Goal: Task Accomplishment & Management: Use online tool/utility

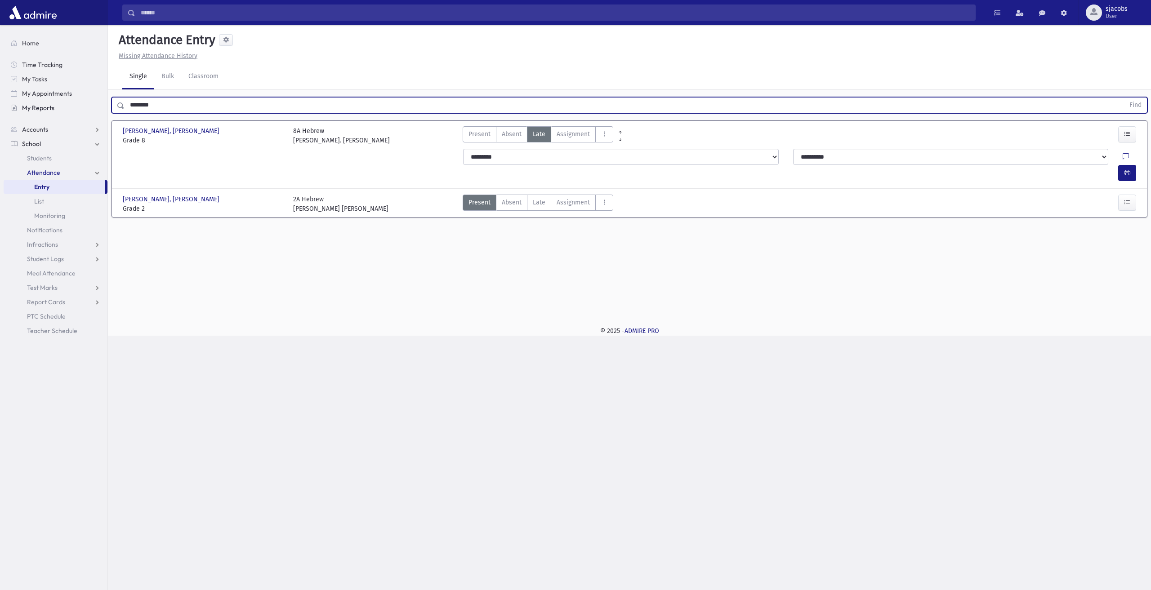
drag, startPoint x: 224, startPoint y: 100, endPoint x: 106, endPoint y: 107, distance: 118.4
click at [107, 107] on div "Search Results All Accounts" at bounding box center [575, 295] width 1151 height 590
type input "****"
click at [1124, 98] on button "Find" at bounding box center [1135, 105] width 23 height 15
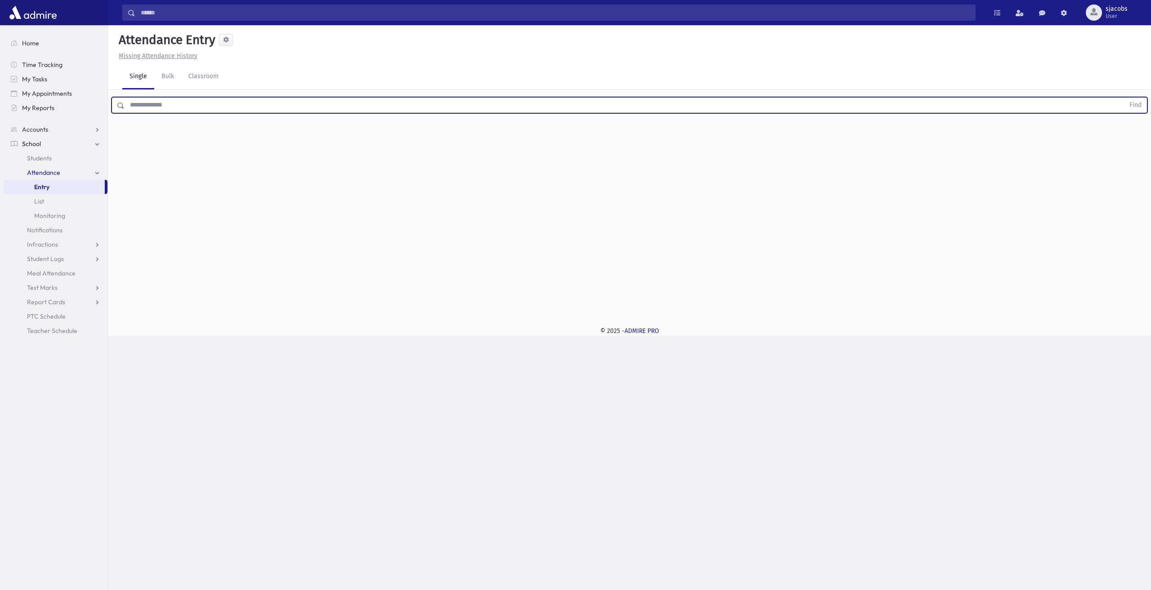
click at [131, 105] on input "text" at bounding box center [625, 105] width 1000 height 16
click at [1124, 98] on button "Find" at bounding box center [1135, 105] width 23 height 15
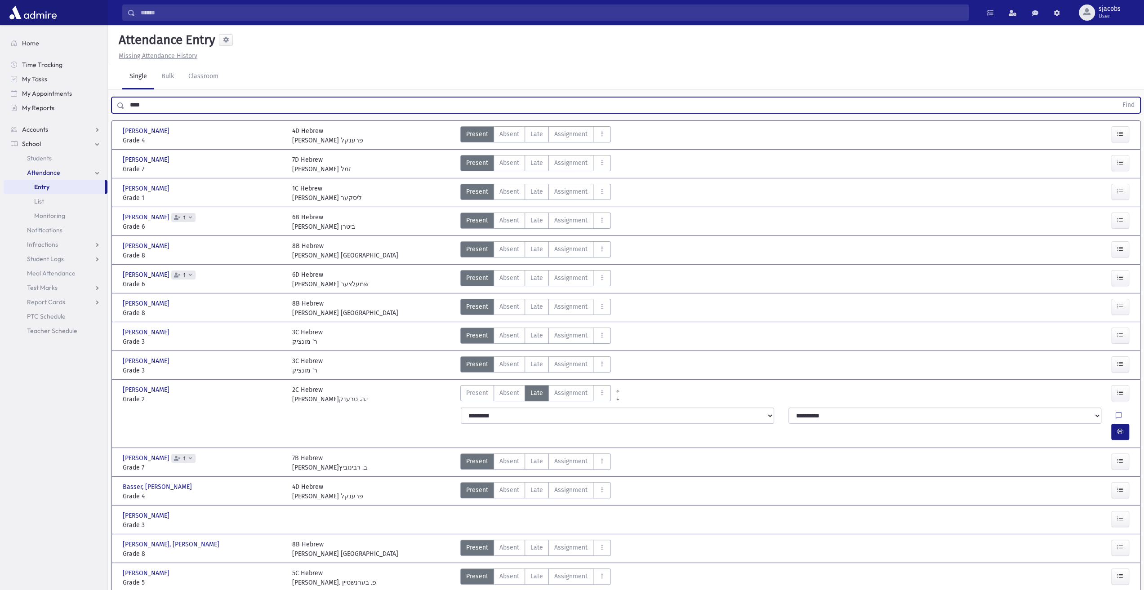
click at [1117, 98] on button "Find" at bounding box center [1128, 105] width 23 height 15
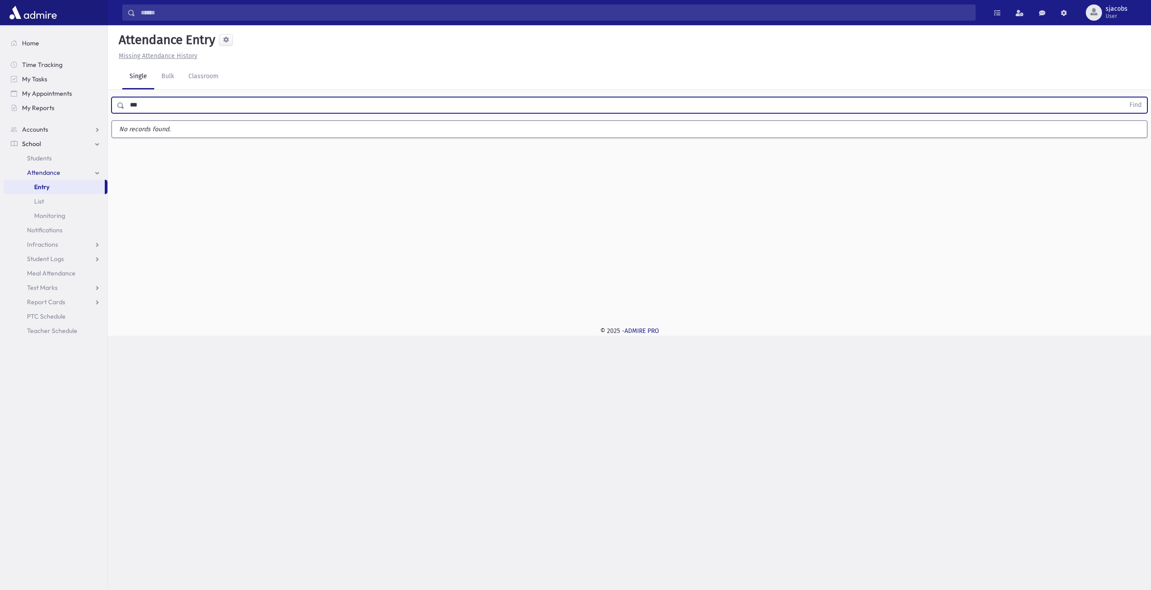
click at [1124, 98] on button "Find" at bounding box center [1135, 105] width 23 height 15
type input "*"
click at [1124, 98] on button "Find" at bounding box center [1135, 105] width 23 height 15
drag, startPoint x: 151, startPoint y: 99, endPoint x: 118, endPoint y: 100, distance: 33.3
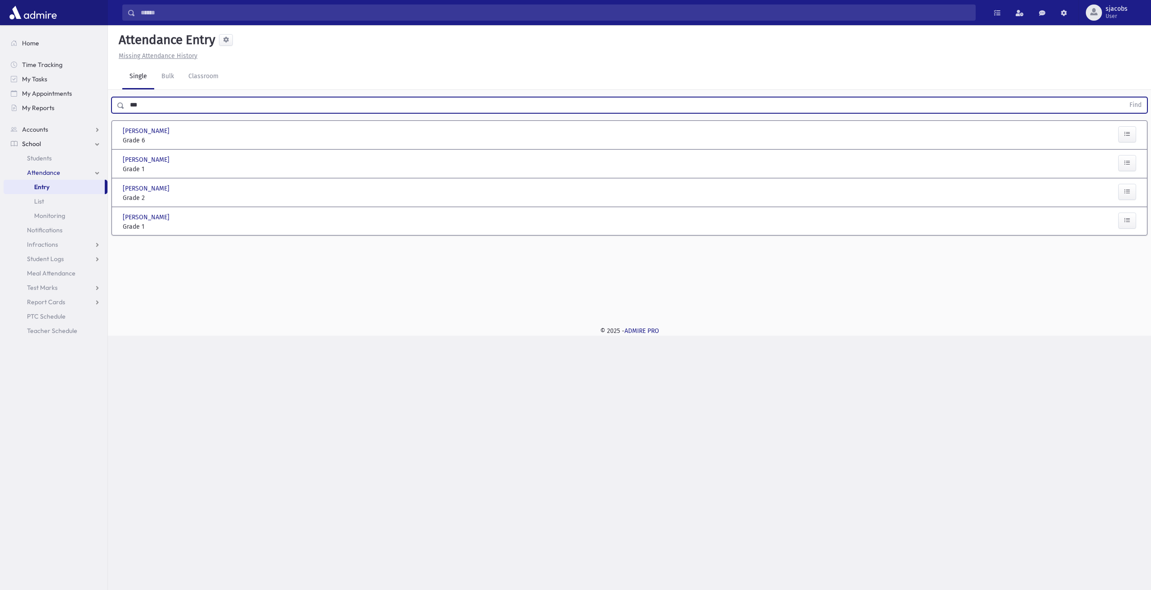
click at [118, 100] on div "*** Find" at bounding box center [629, 105] width 1036 height 16
type input "****"
click at [1124, 98] on button "Find" at bounding box center [1135, 105] width 23 height 15
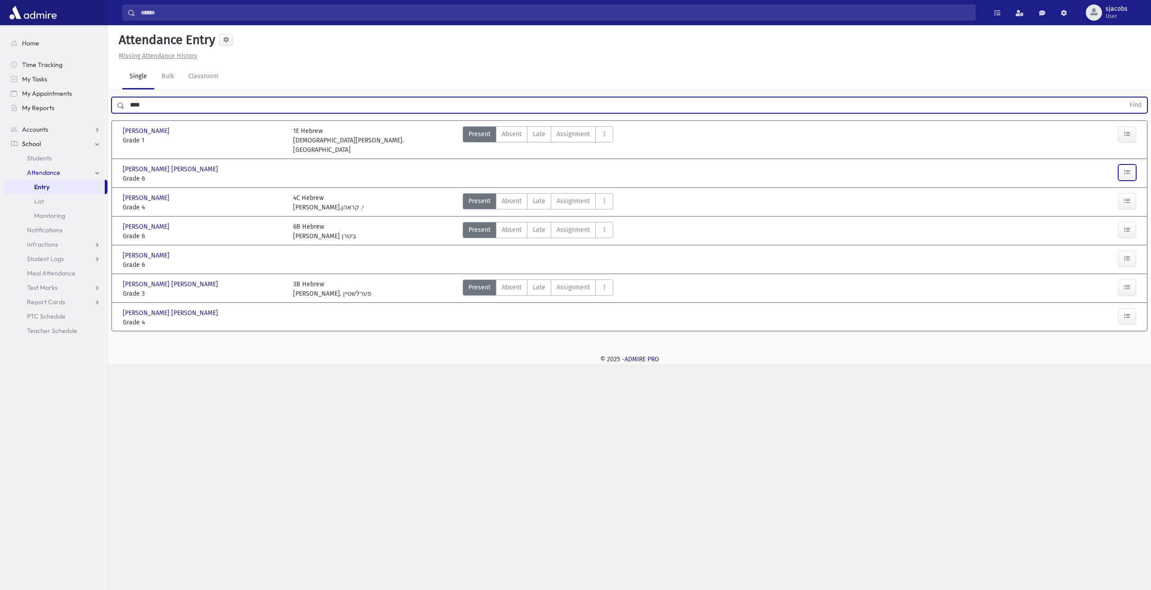
click at [1133, 165] on button "button" at bounding box center [1127, 173] width 18 height 16
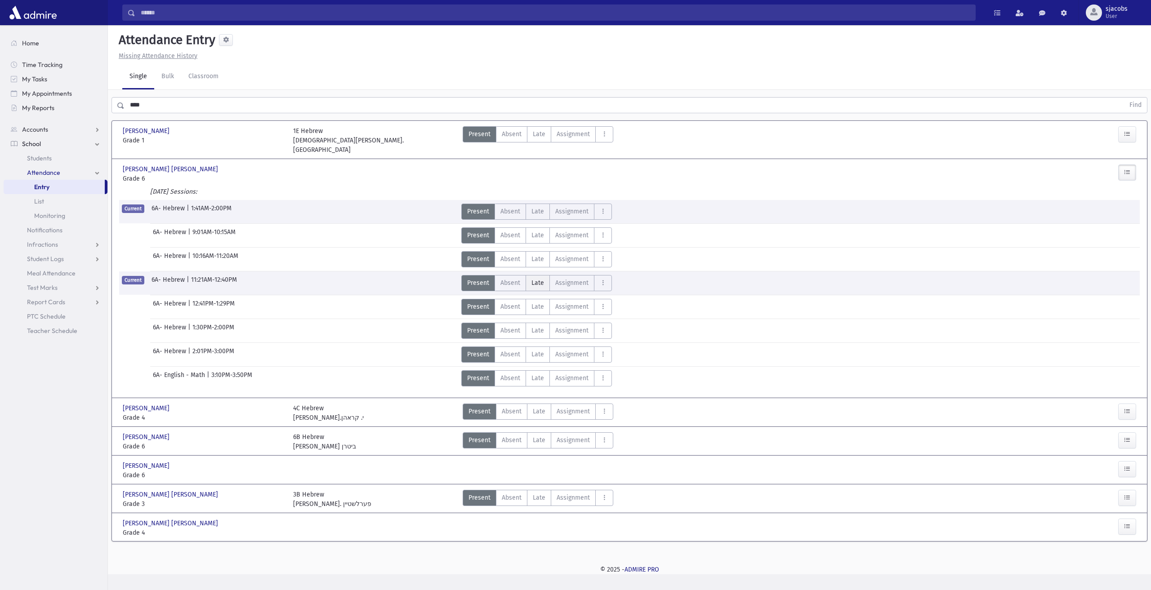
click at [537, 278] on span "Late" at bounding box center [537, 282] width 13 height 9
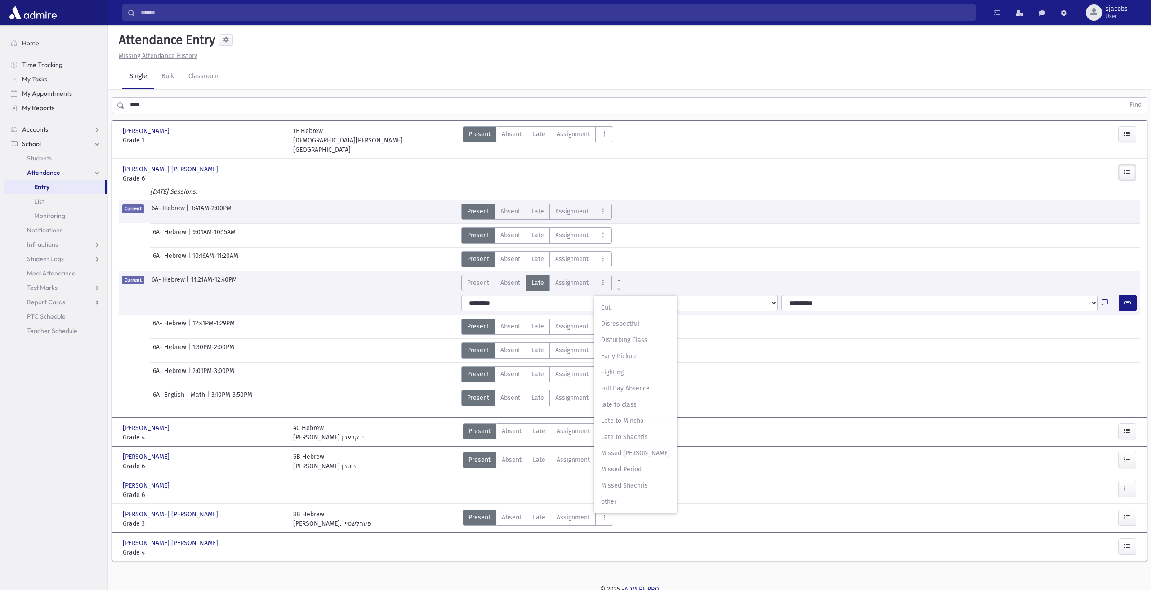
drag, startPoint x: 649, startPoint y: 397, endPoint x: 626, endPoint y: 430, distance: 40.1
click at [648, 400] on span "late to class" at bounding box center [635, 404] width 69 height 9
click at [1124, 299] on icon "button" at bounding box center [1127, 303] width 6 height 8
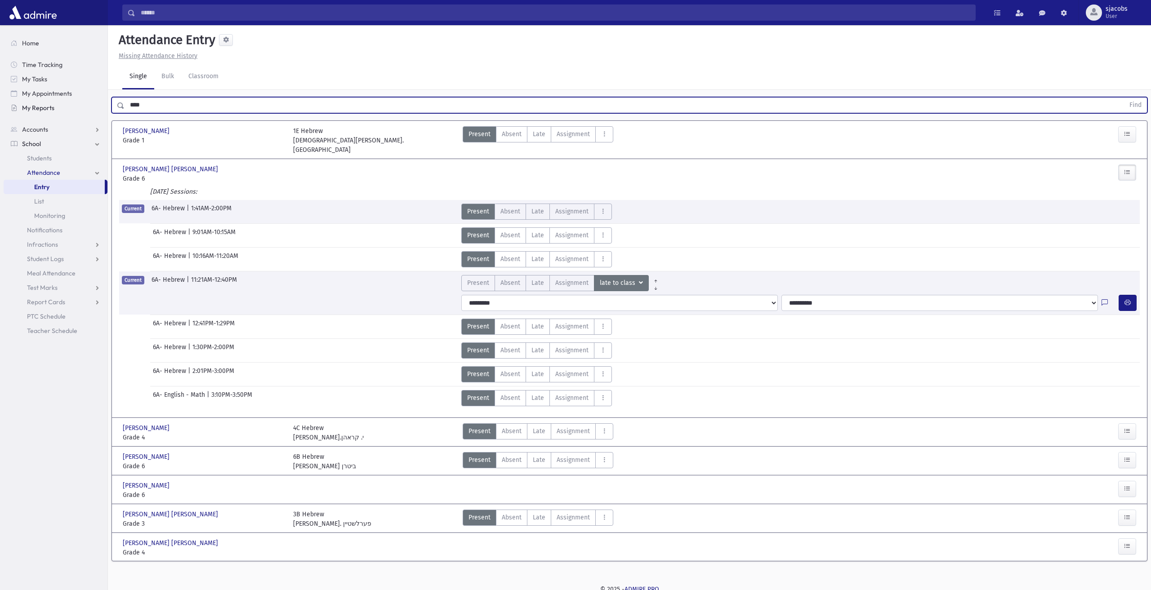
drag, startPoint x: 144, startPoint y: 110, endPoint x: 101, endPoint y: 106, distance: 42.9
click at [101, 106] on div "Search Results All Accounts" at bounding box center [575, 297] width 1151 height 594
type input "*****"
click at [1124, 98] on button "Find" at bounding box center [1135, 105] width 23 height 15
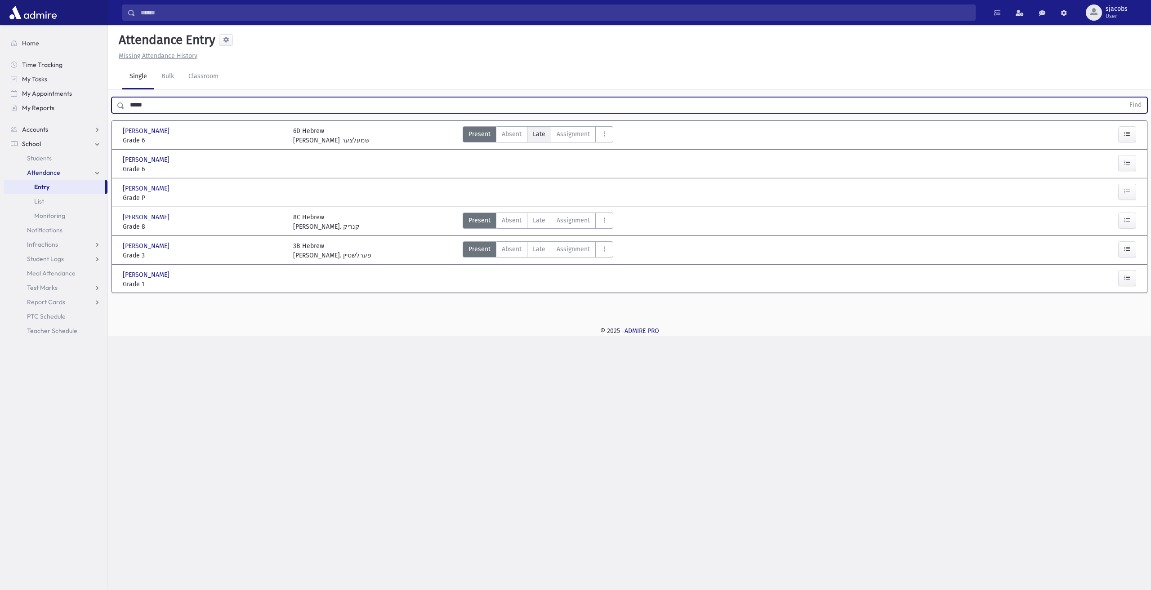
click at [544, 133] on label "Late Late" at bounding box center [539, 134] width 24 height 16
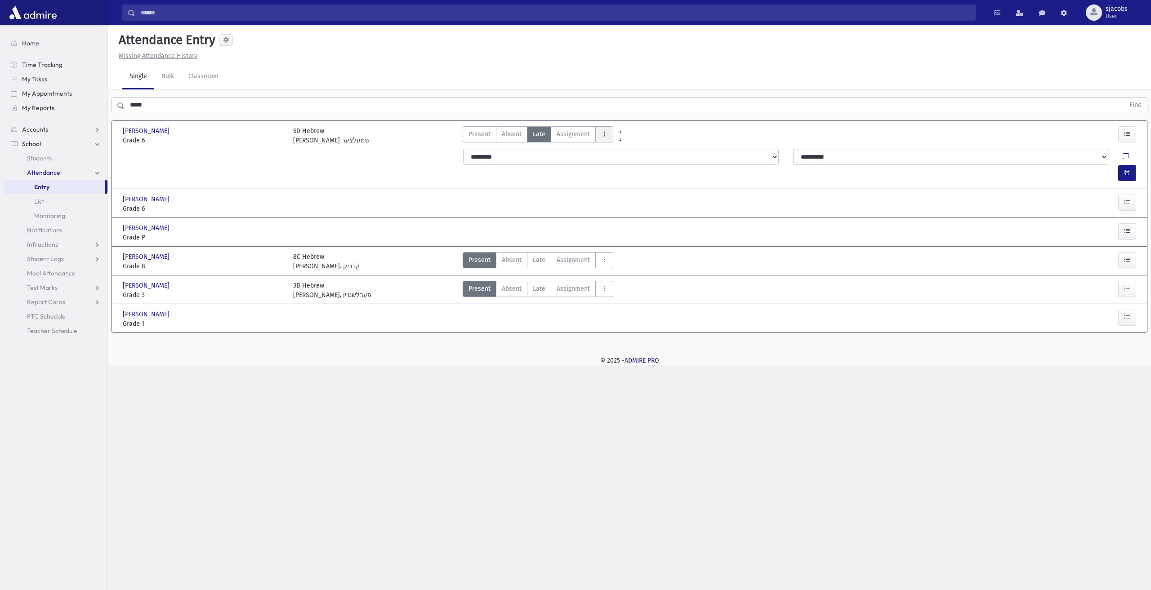
click at [602, 136] on icon "AttTypes" at bounding box center [604, 134] width 6 height 8
click at [605, 255] on span "late to class" at bounding box center [636, 255] width 69 height 9
click at [1126, 165] on button "button" at bounding box center [1127, 173] width 18 height 16
